Goal: Navigation & Orientation: Find specific page/section

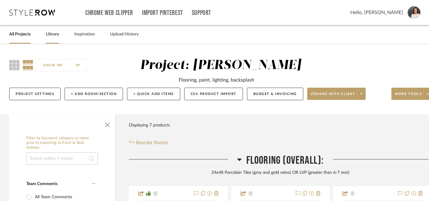
click at [56, 32] on link "Library" at bounding box center [52, 34] width 13 height 8
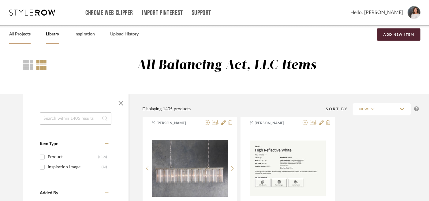
click at [20, 35] on link "All Projects" at bounding box center [19, 34] width 21 height 8
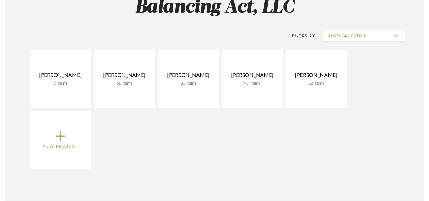
scroll to position [105, 0]
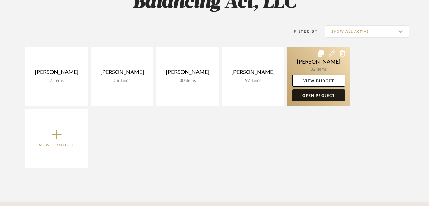
click at [324, 97] on link "Open Project" at bounding box center [318, 95] width 53 height 12
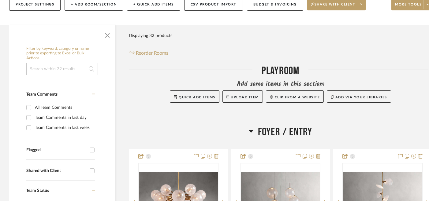
scroll to position [76, 0]
